Goal: Navigation & Orientation: Find specific page/section

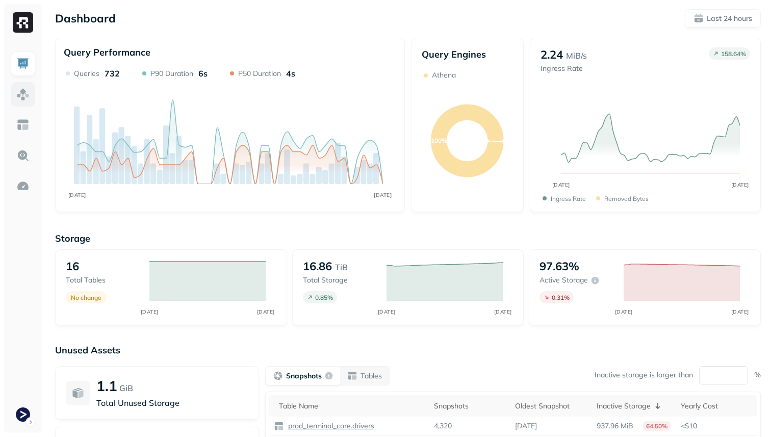
click at [18, 91] on img at bounding box center [22, 94] width 13 height 13
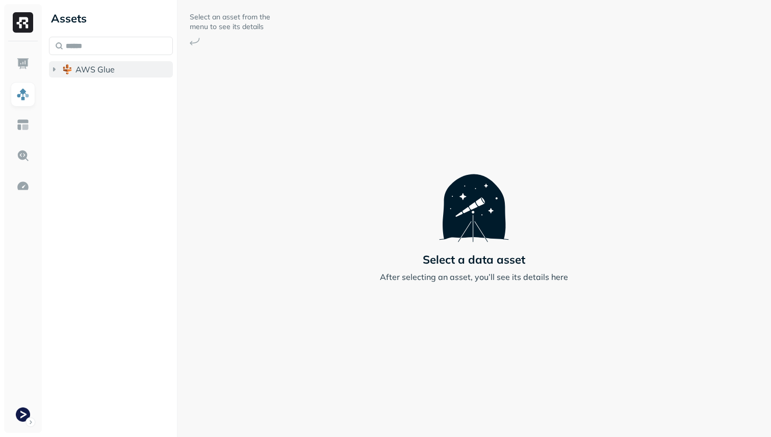
click at [83, 76] on button "AWS Glue" at bounding box center [111, 69] width 124 height 16
click at [97, 101] on ul "prod_terminal_core prod_terminal_view" at bounding box center [114, 100] width 120 height 41
click at [97, 94] on button "prod_terminal_core" at bounding box center [116, 89] width 114 height 16
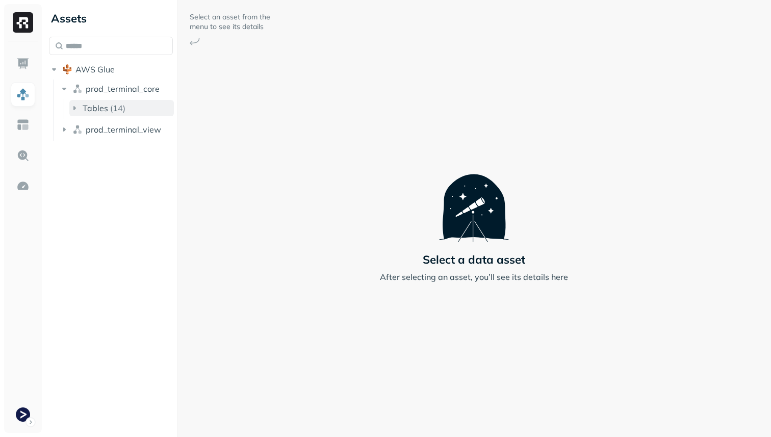
click at [109, 113] on button "Tables ( 14 )" at bounding box center [121, 108] width 105 height 16
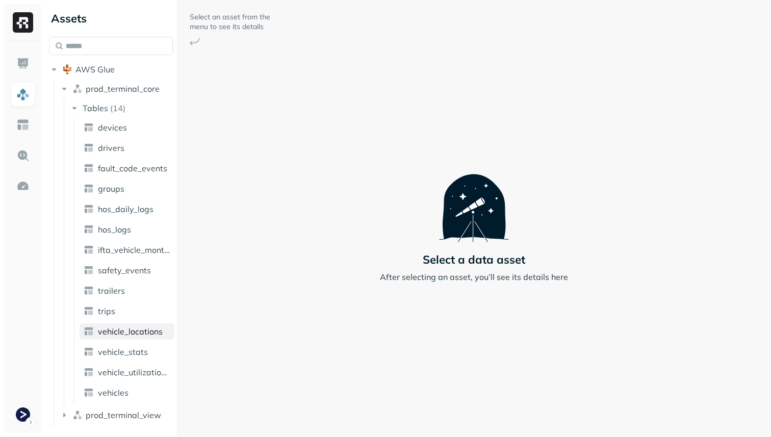
click at [157, 335] on span "vehicle_locations" at bounding box center [130, 332] width 65 height 10
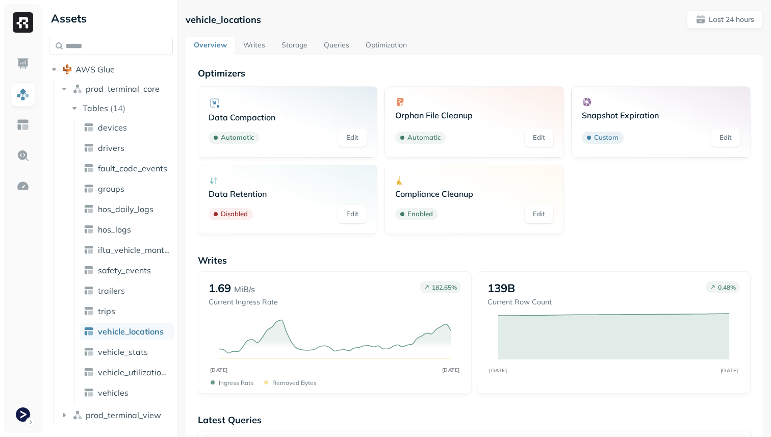
click at [299, 41] on link "Storage" at bounding box center [294, 46] width 42 height 18
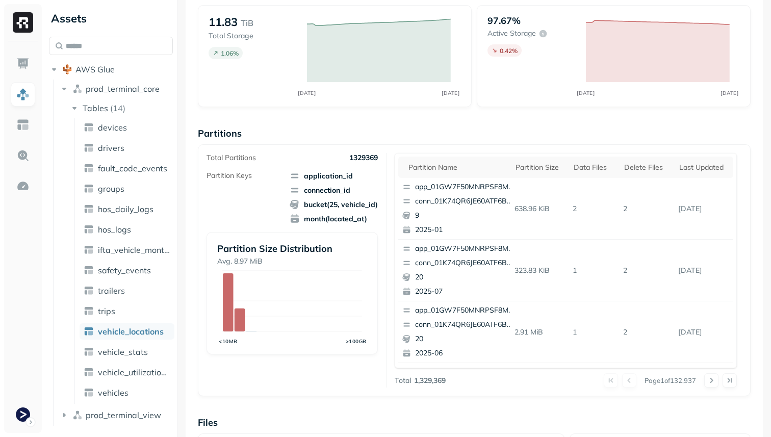
scroll to position [343, 0]
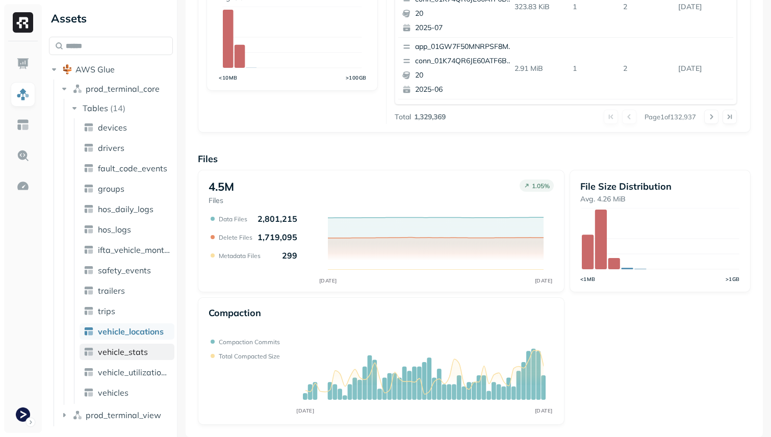
click at [149, 353] on link "vehicle_stats" at bounding box center [127, 352] width 95 height 16
